Goal: Task Accomplishment & Management: Use online tool/utility

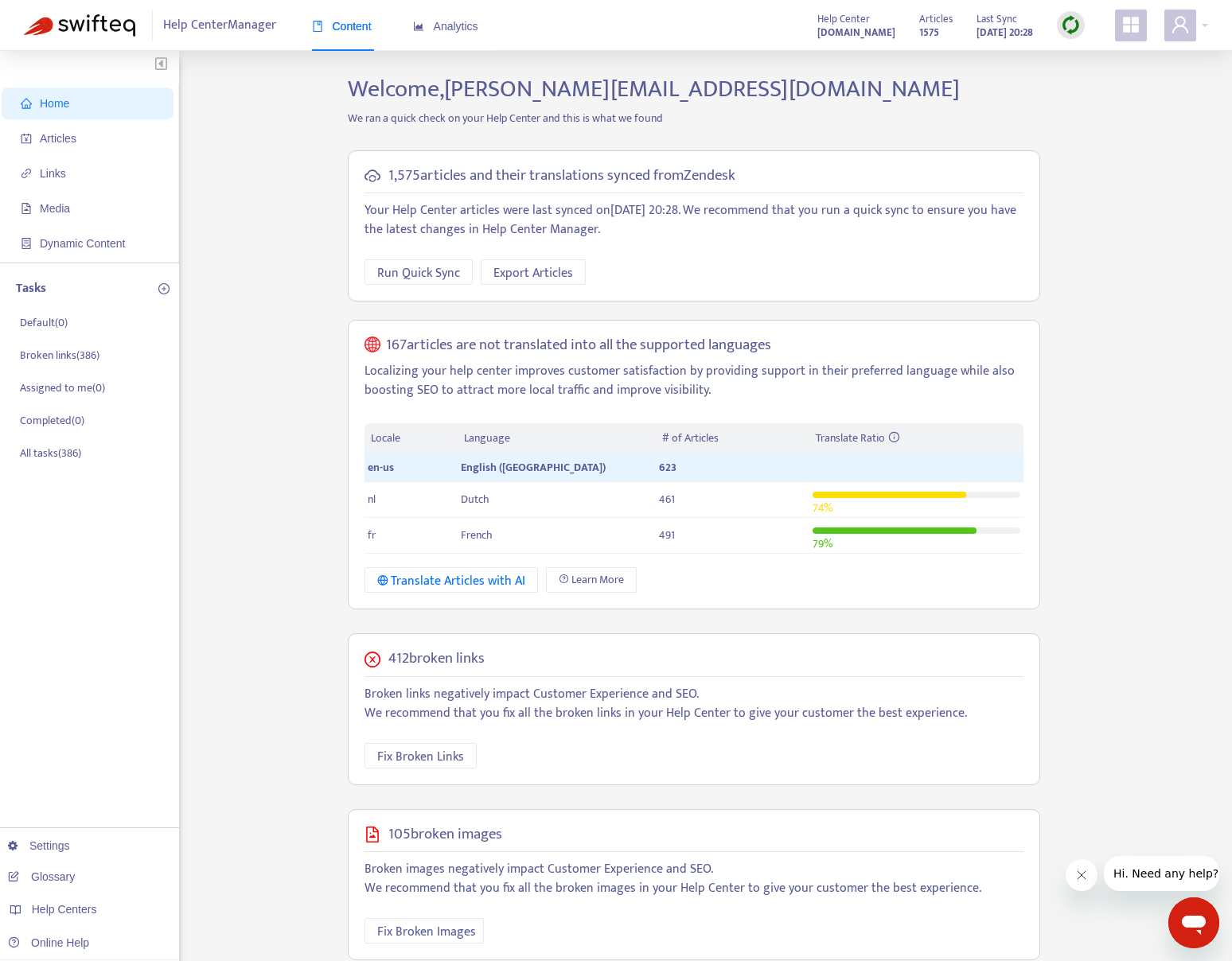
click at [832, 35] on strong "[DOMAIN_NAME]" at bounding box center [856, 32] width 78 height 18
click at [817, 19] on div "Help Center" at bounding box center [856, 16] width 78 height 13
click at [817, 19] on span "Help Center" at bounding box center [843, 19] width 52 height 18
click at [1176, 19] on icon "user" at bounding box center [1180, 24] width 16 height 17
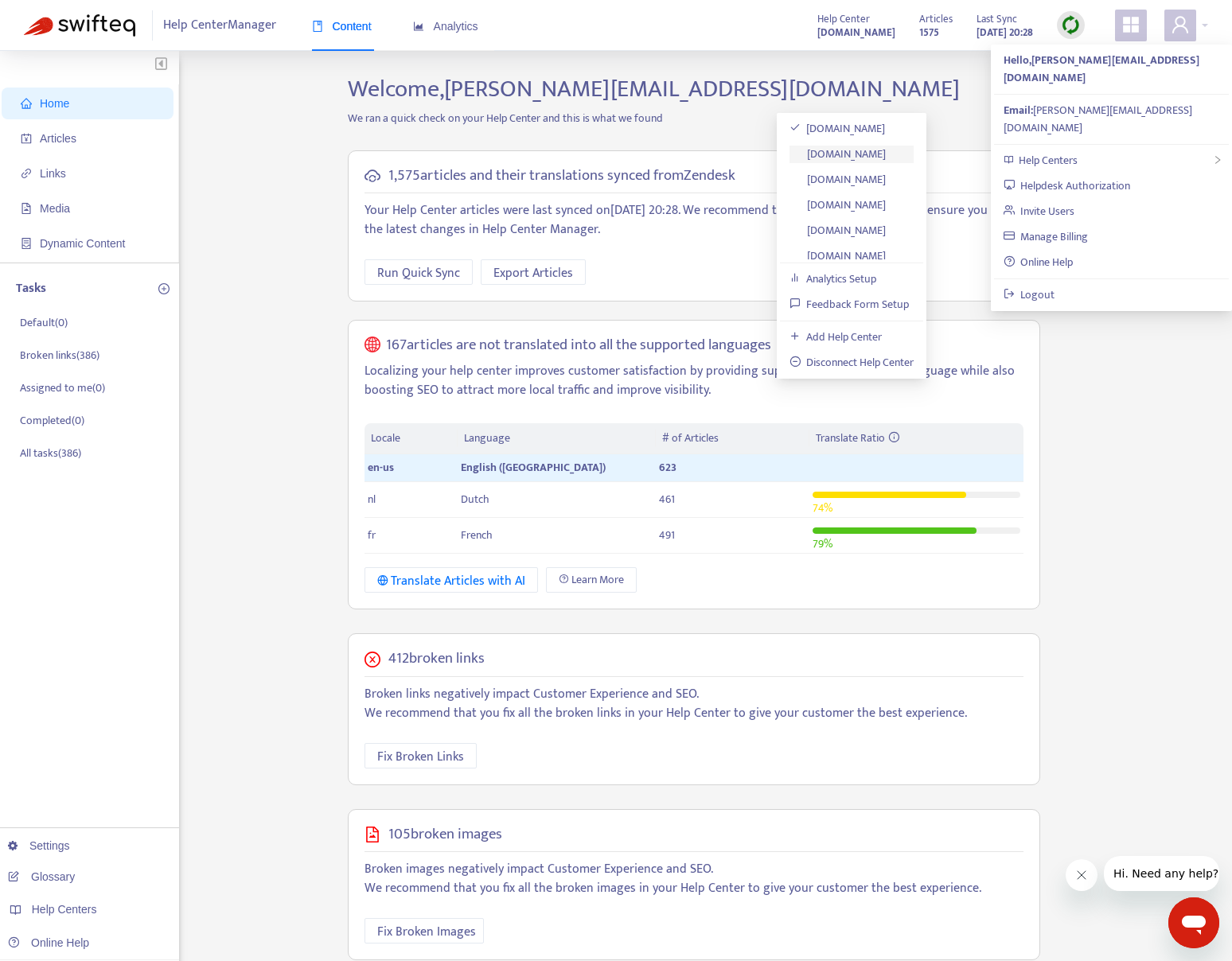
click at [886, 150] on link "[DOMAIN_NAME]" at bounding box center [837, 154] width 97 height 19
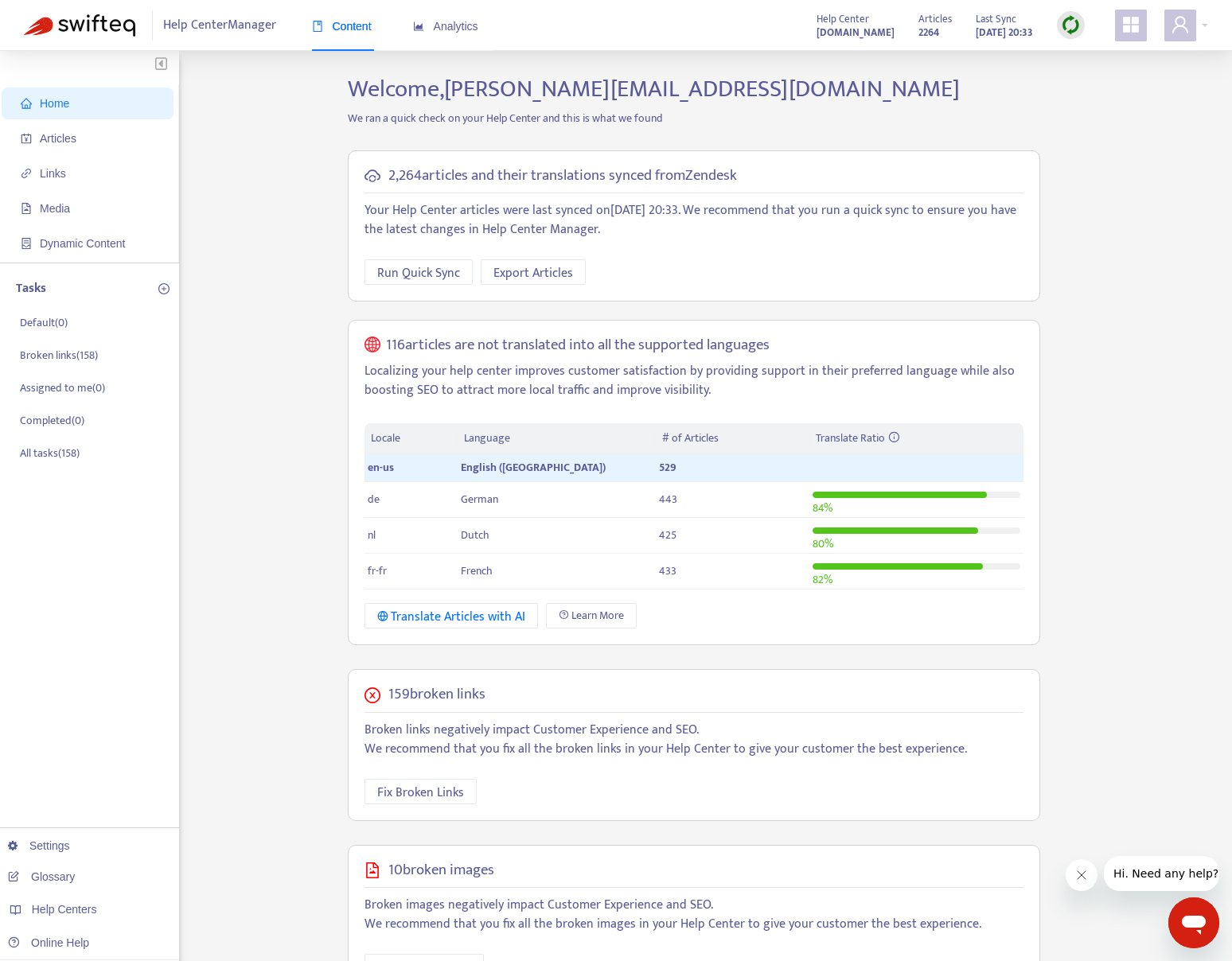
click at [1123, 23] on icon "appstore" at bounding box center [1131, 24] width 16 height 16
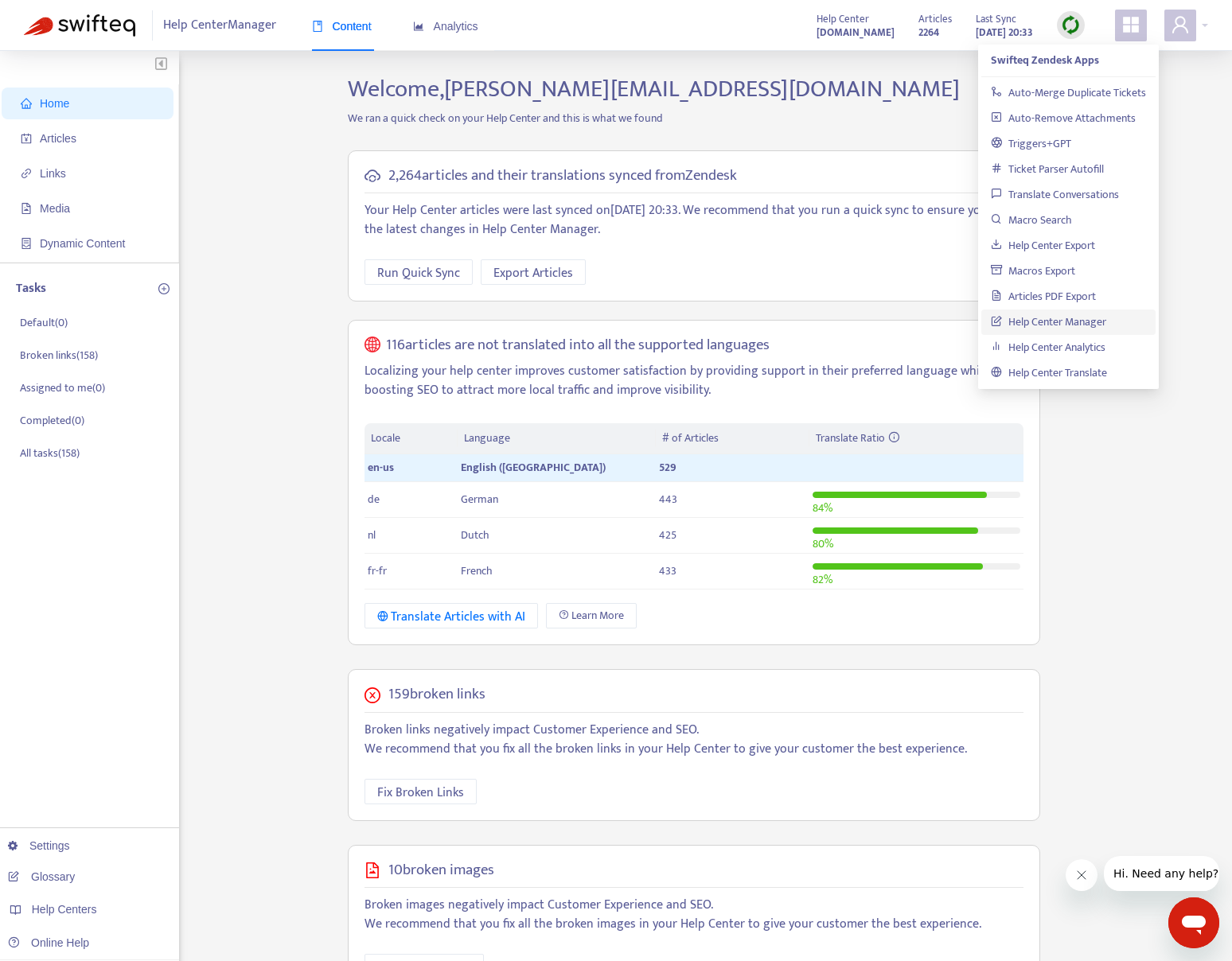
click at [1123, 24] on icon "appstore" at bounding box center [1131, 24] width 16 height 16
click at [73, 142] on span "Articles" at bounding box center [57, 138] width 36 height 13
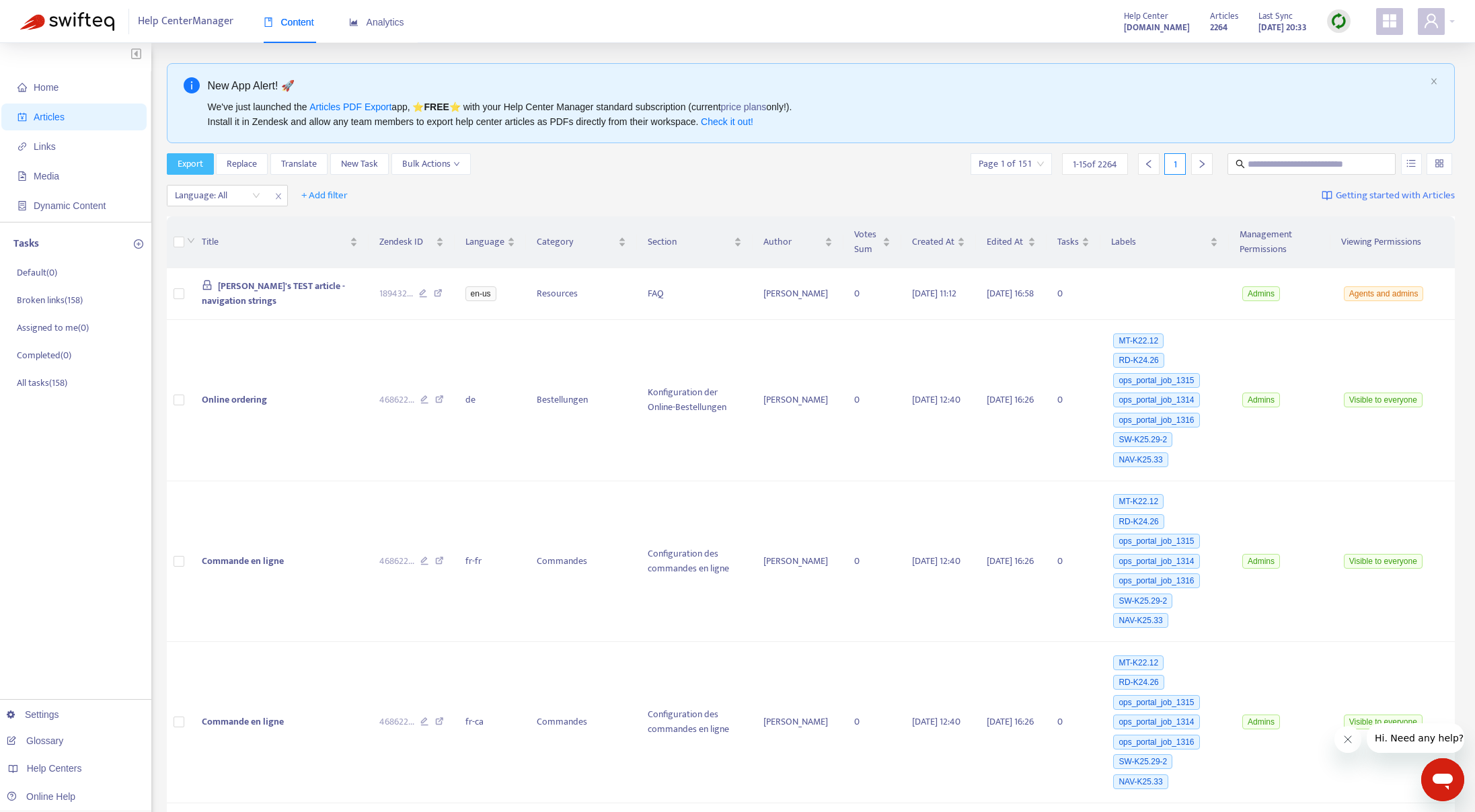
click at [195, 167] on span "Export" at bounding box center [190, 164] width 26 height 15
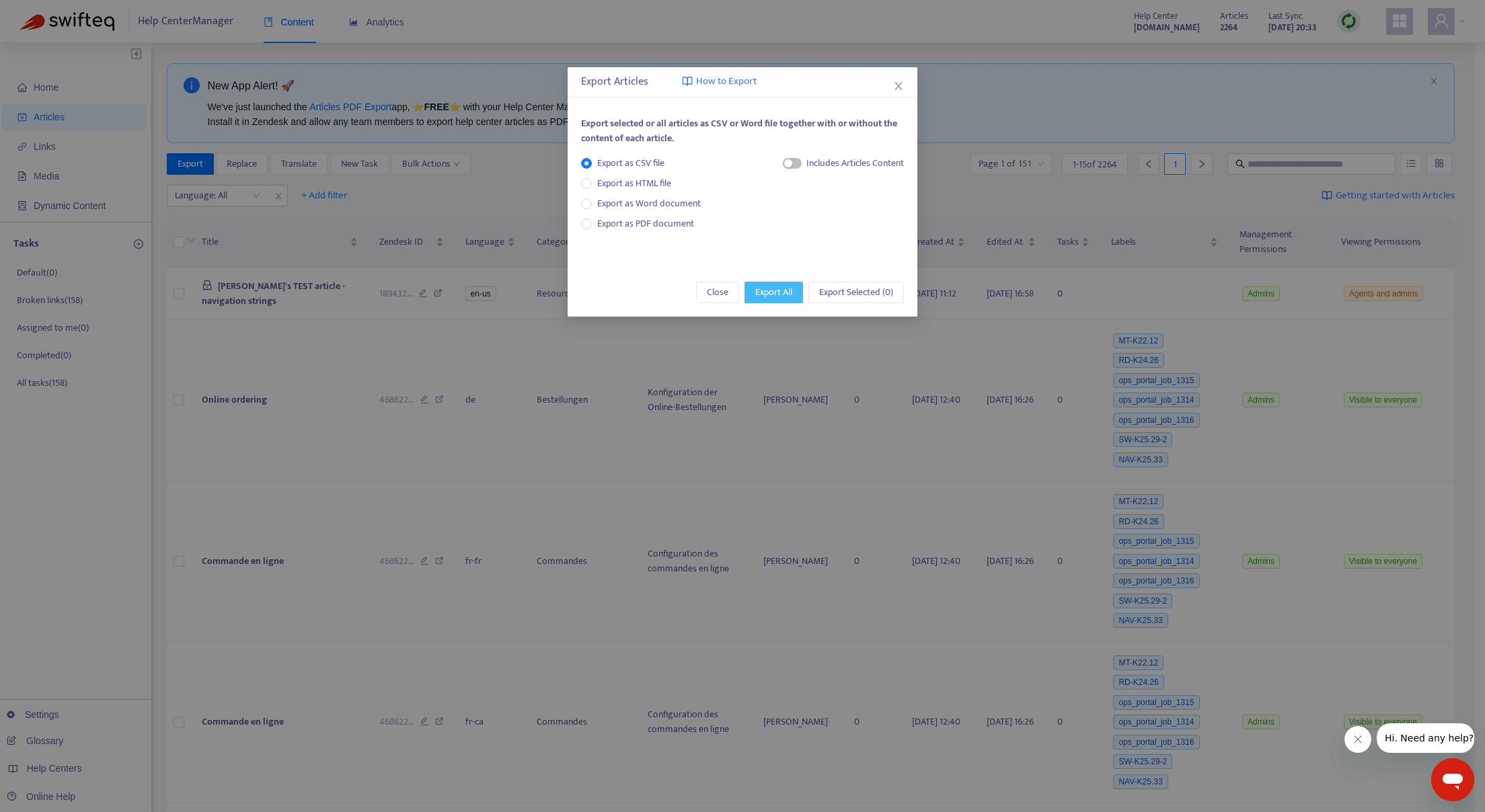
click at [772, 293] on span "Export All" at bounding box center [774, 292] width 37 height 15
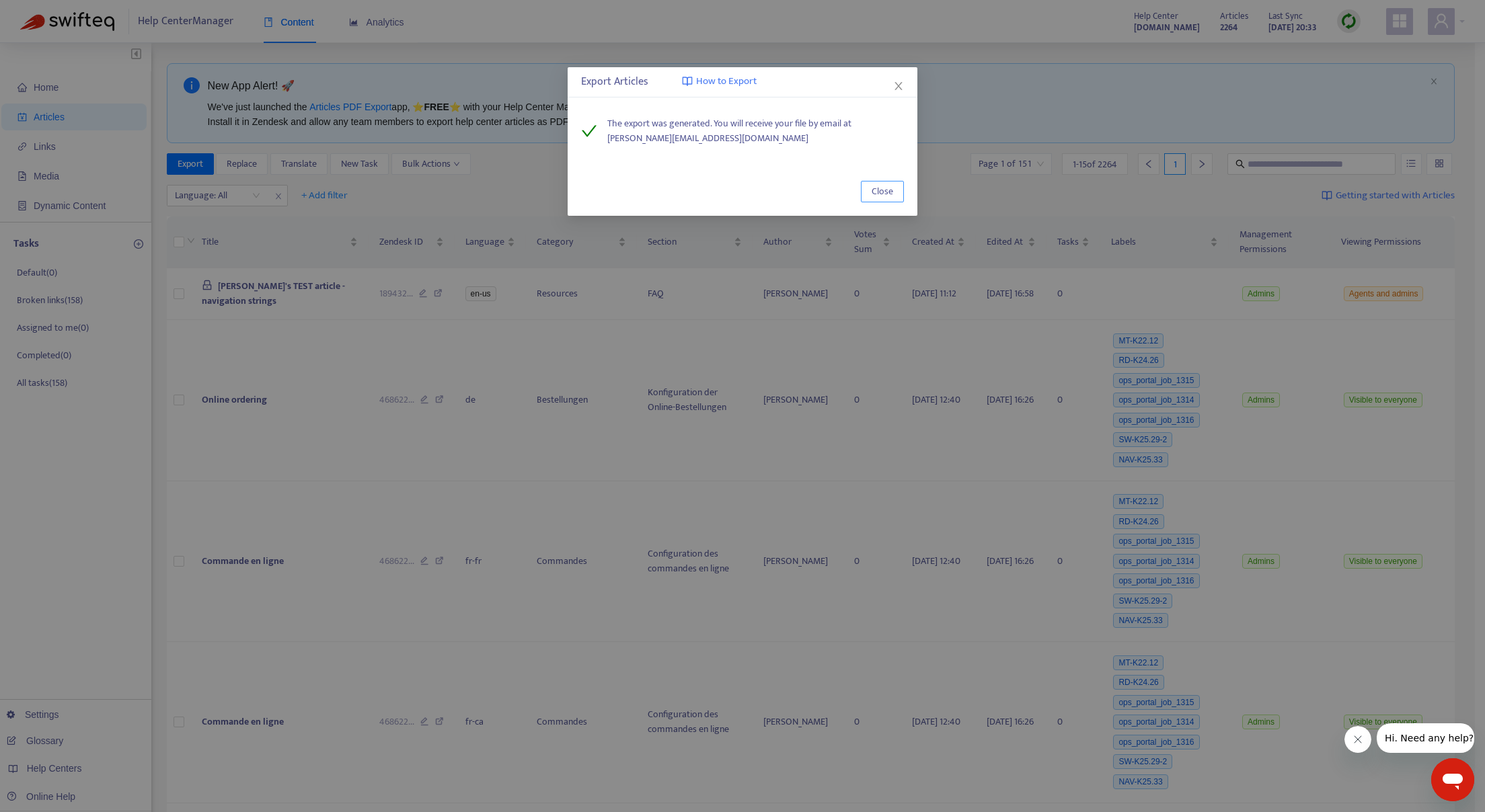
click at [869, 188] on button "Close" at bounding box center [882, 192] width 43 height 21
